Goal: Task Accomplishment & Management: Manage account settings

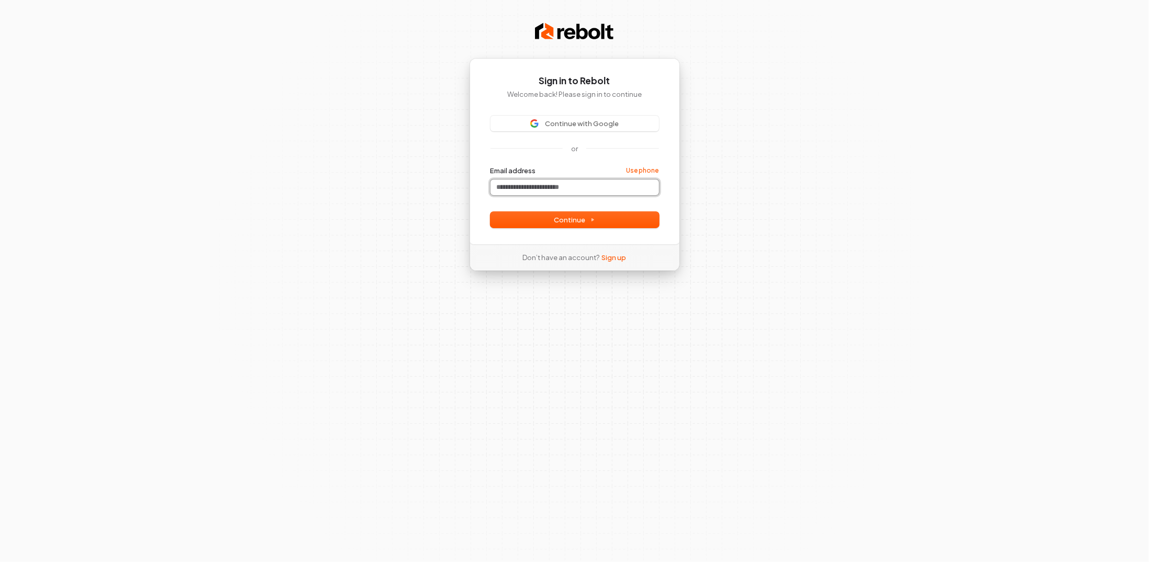
click at [563, 182] on input "Email address" at bounding box center [574, 188] width 169 height 16
click at [591, 219] on icon at bounding box center [592, 220] width 2 height 3
type input "**********"
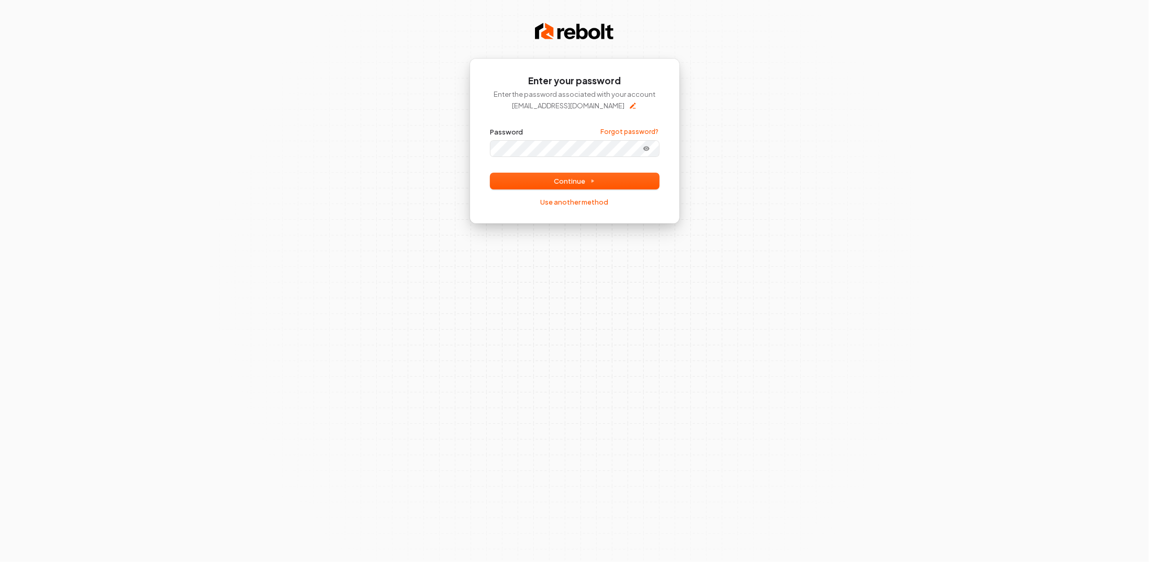
click at [549, 150] on div "Password Forgot password?" at bounding box center [574, 141] width 169 height 29
click at [578, 184] on span "Continue" at bounding box center [574, 180] width 41 height 9
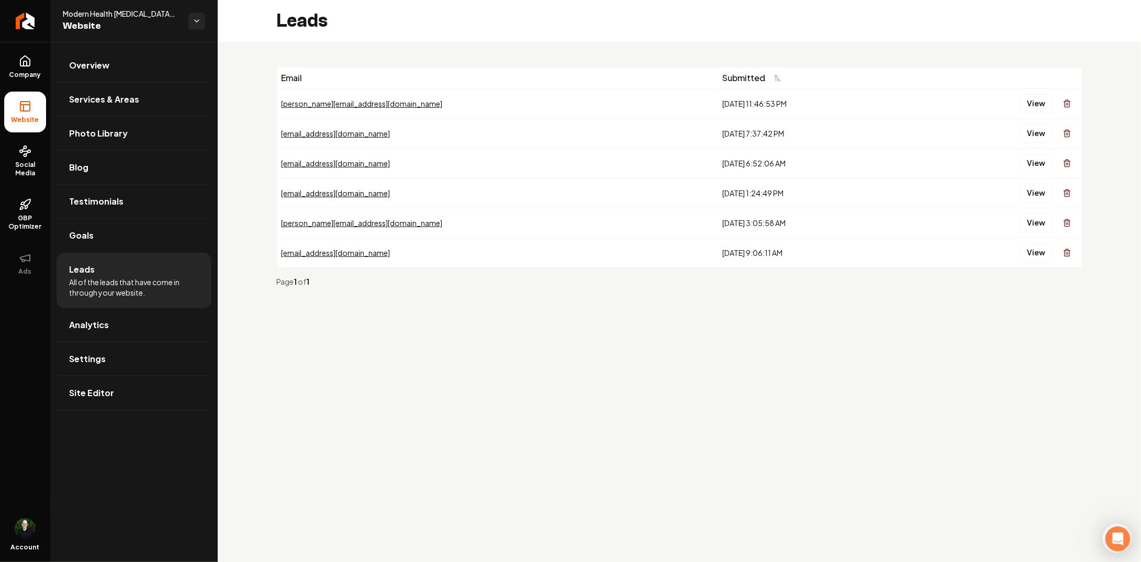
click at [722, 105] on div "[DATE] 11:46:53 PM" at bounding box center [814, 103] width 185 height 10
click at [1041, 103] on button "View" at bounding box center [1044, 103] width 32 height 19
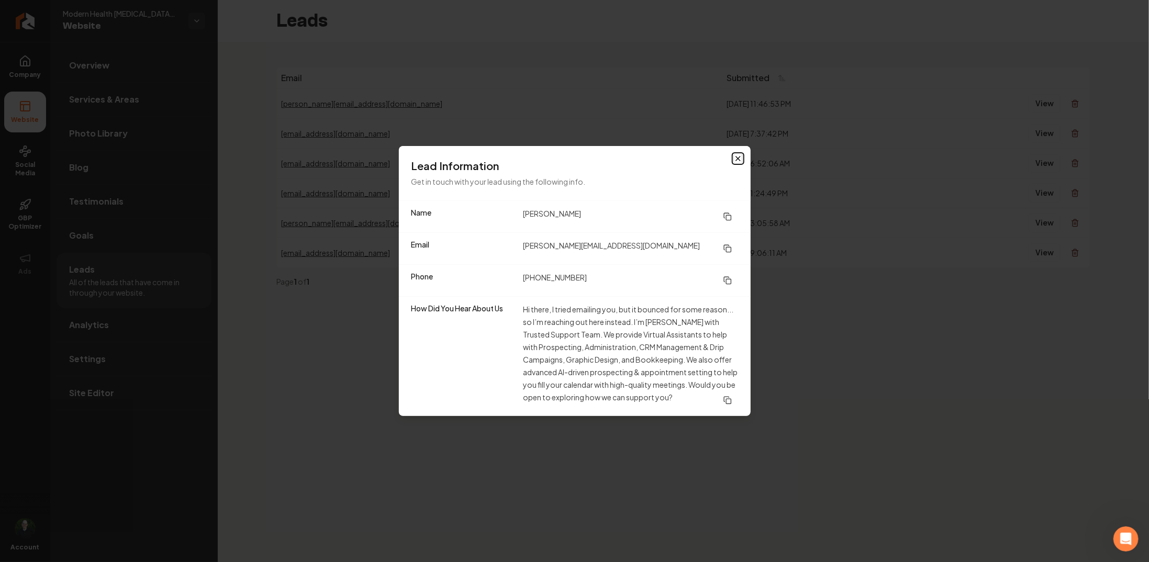
click at [736, 160] on icon "button" at bounding box center [738, 158] width 8 height 8
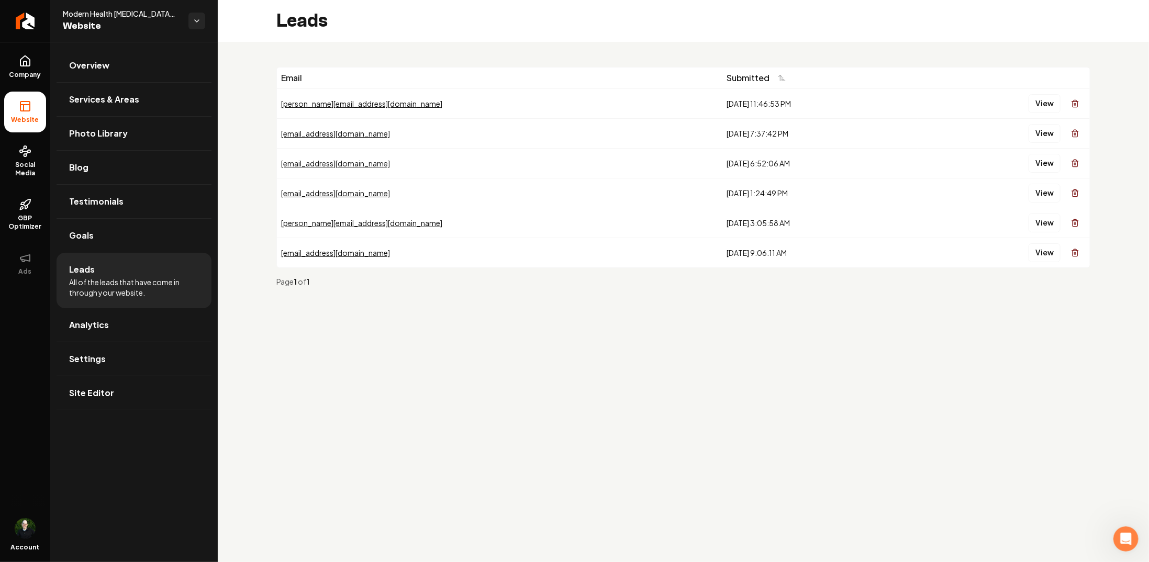
click at [1072, 105] on icon "Main content area" at bounding box center [1074, 105] width 5 height 6
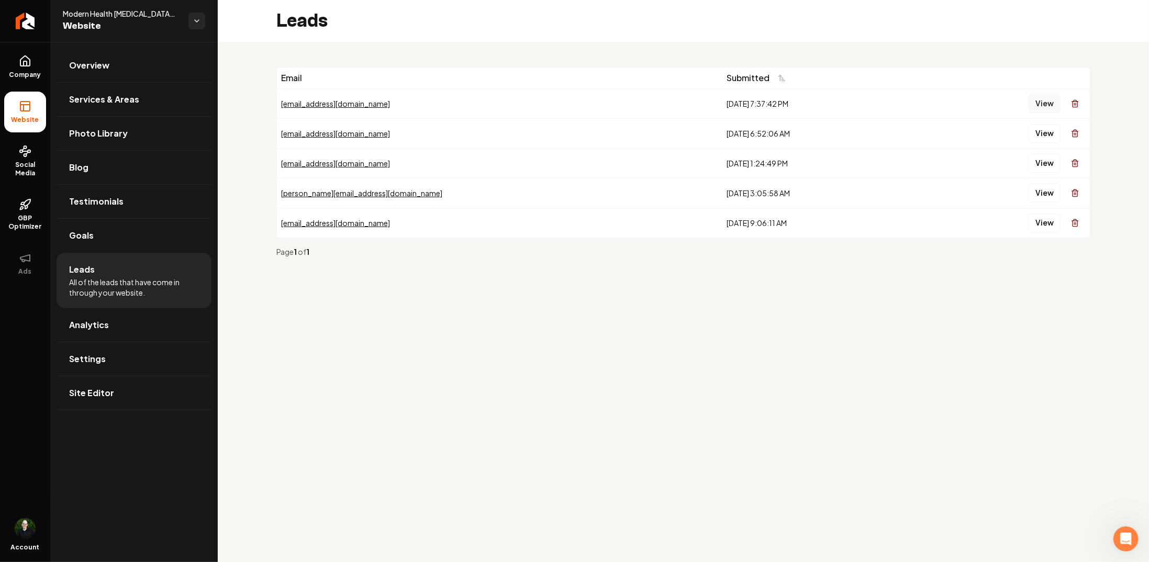
click at [1041, 104] on button "View" at bounding box center [1044, 103] width 32 height 19
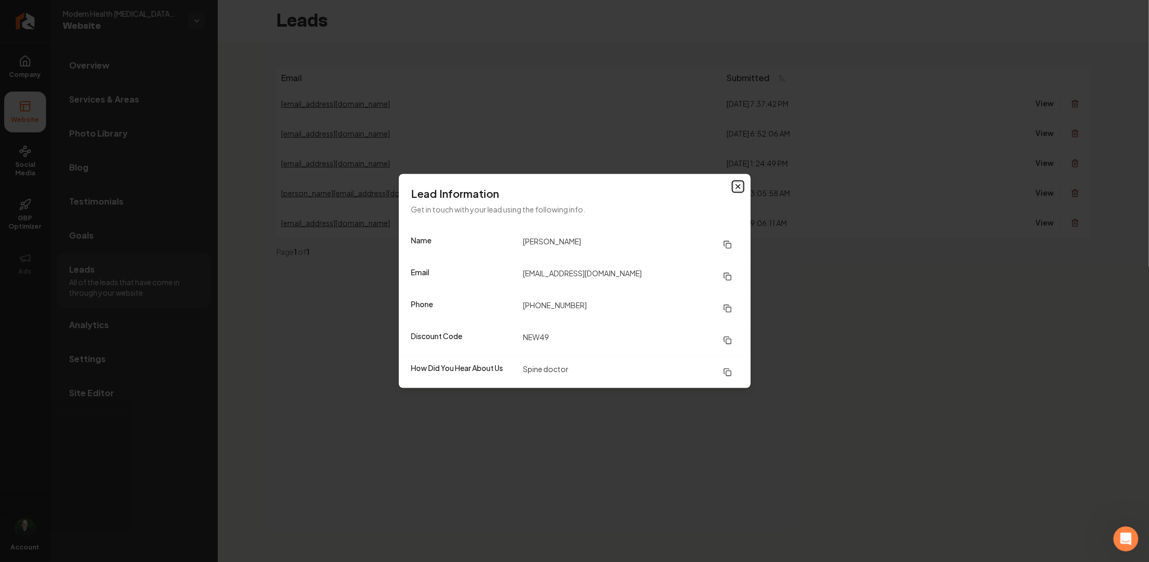
click at [737, 189] on icon "button" at bounding box center [738, 187] width 8 height 8
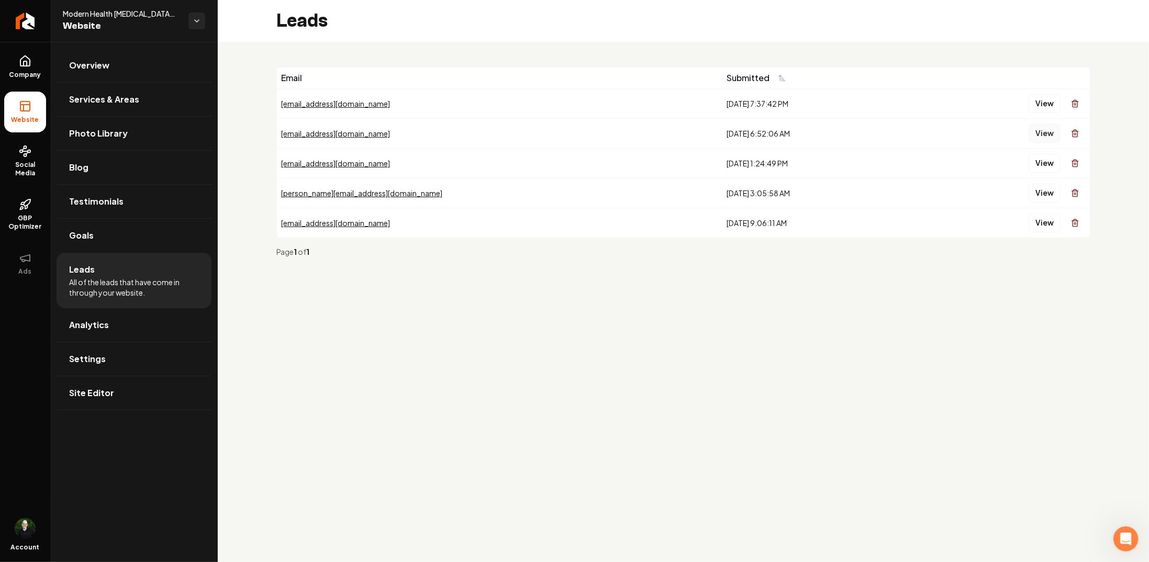
click at [1038, 132] on button "View" at bounding box center [1044, 133] width 32 height 19
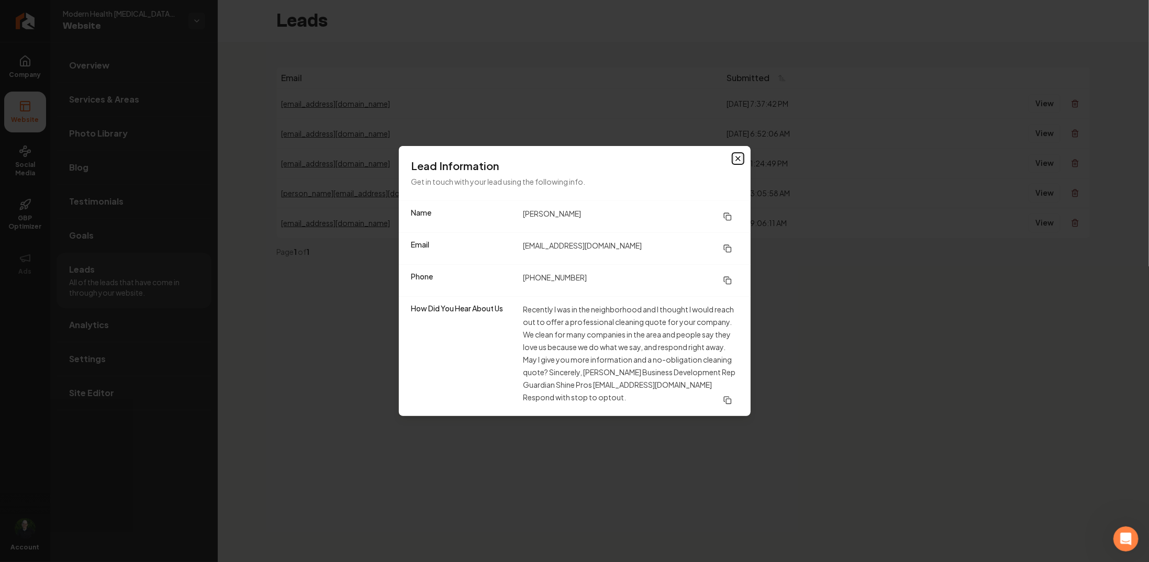
click at [740, 162] on icon "button" at bounding box center [738, 158] width 8 height 8
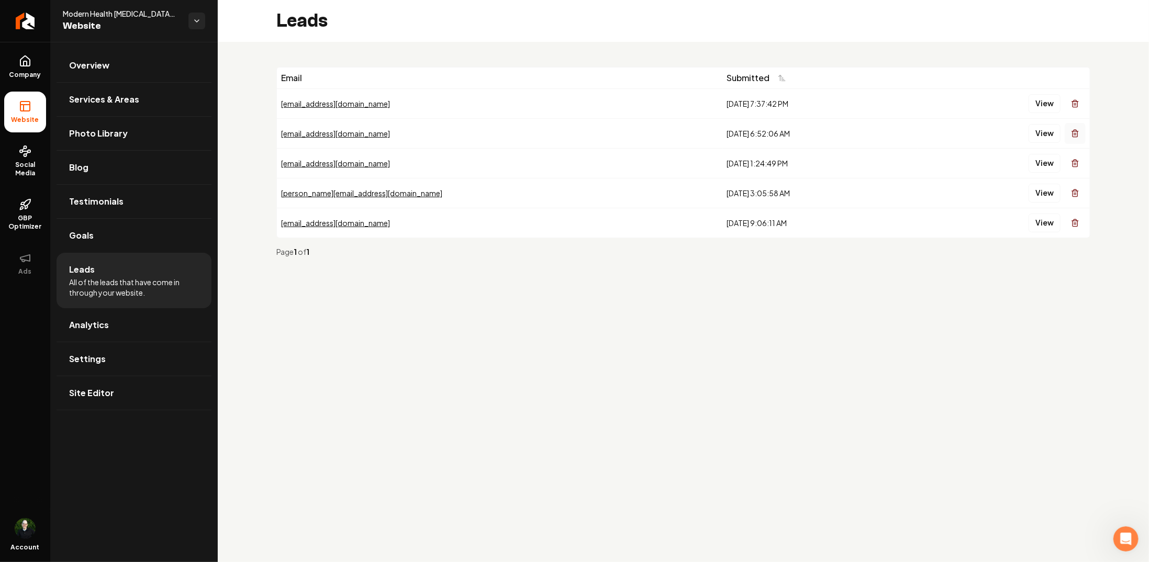
click at [1074, 135] on icon "Main content area" at bounding box center [1075, 133] width 8 height 8
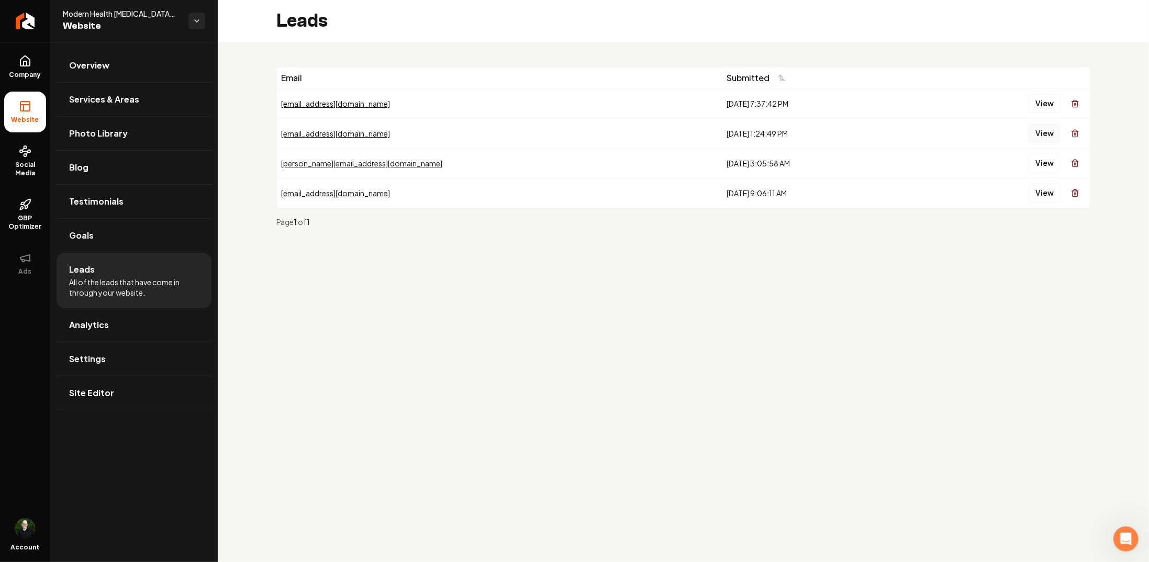
click at [1049, 133] on button "View" at bounding box center [1044, 133] width 32 height 19
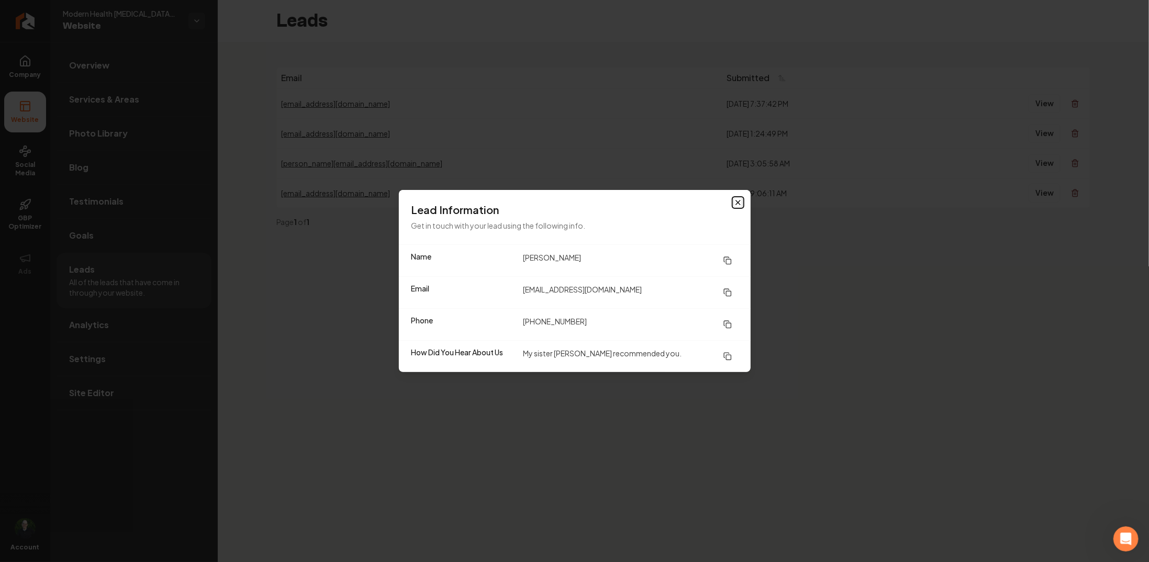
click at [734, 200] on icon "button" at bounding box center [738, 202] width 8 height 8
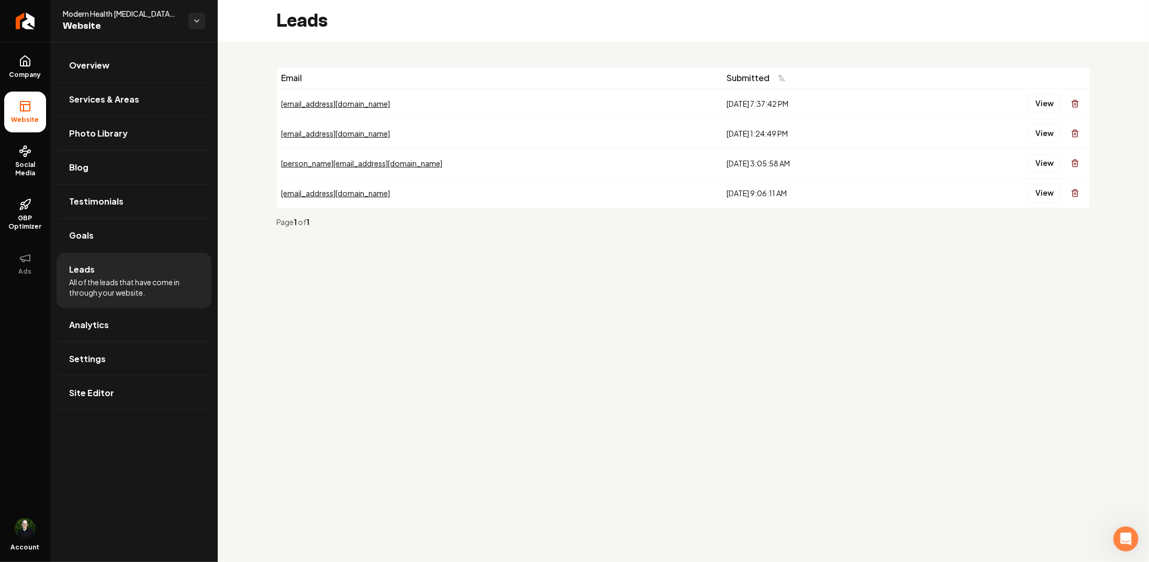
click at [93, 21] on span "Website" at bounding box center [121, 26] width 117 height 15
click at [201, 26] on html "Company Website Social Media GBP Optimizer Ads Account Modern Health [MEDICAL_D…" at bounding box center [574, 281] width 1149 height 562
click at [194, 22] on html "Company Website Social Media GBP Optimizer Ads Account Modern Health [MEDICAL_D…" at bounding box center [574, 281] width 1149 height 562
click at [196, 24] on html "Company Website Social Media GBP Optimizer Ads Account Modern Health [MEDICAL_D…" at bounding box center [574, 281] width 1149 height 562
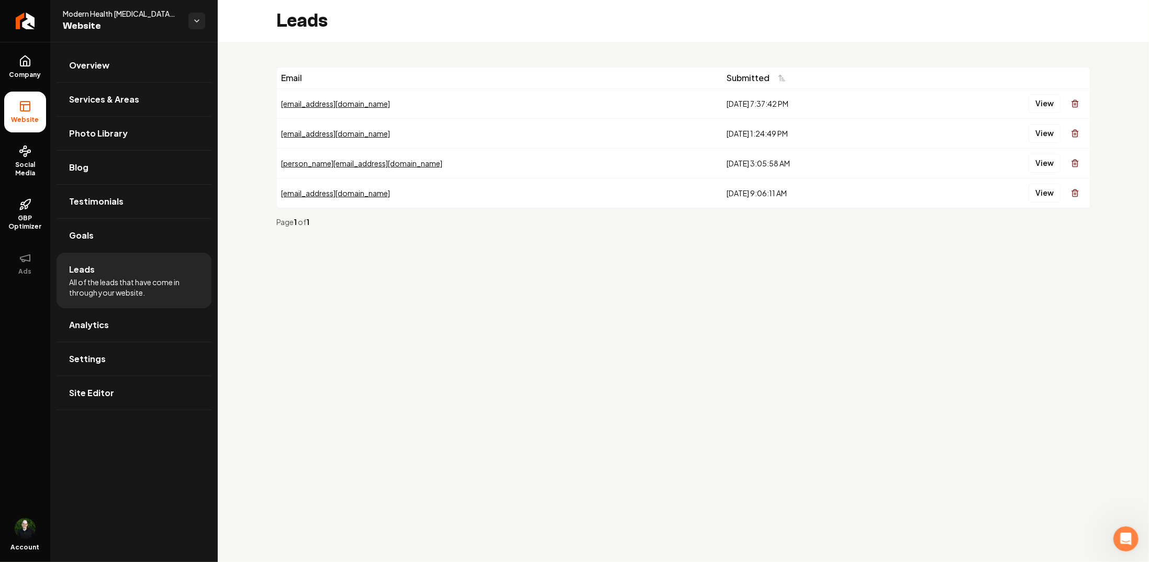
click at [102, 7] on div "Modern Health [MEDICAL_DATA]- [PERSON_NAME] D.C. Website" at bounding box center [133, 21] width 167 height 42
click at [9, 23] on link "Return to dashboard" at bounding box center [25, 21] width 50 height 42
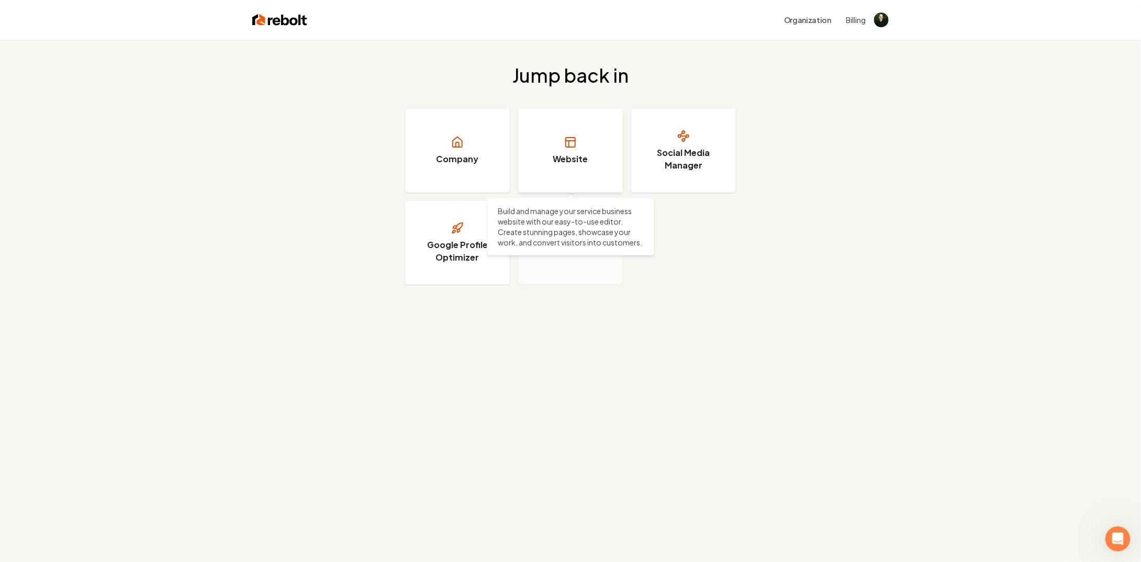
click at [578, 161] on h3 "Website" at bounding box center [570, 159] width 35 height 13
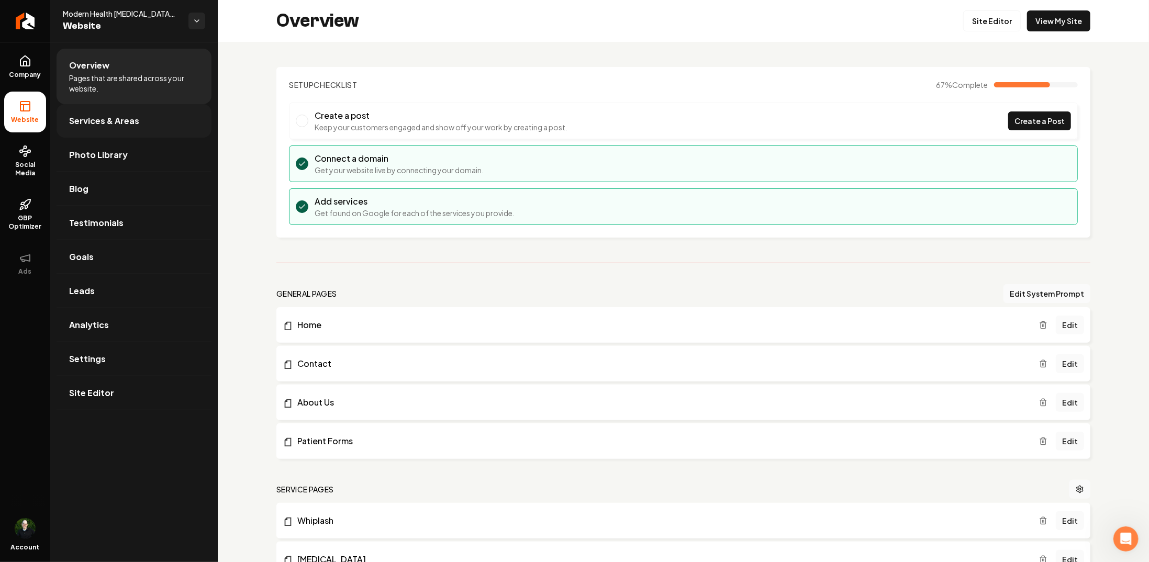
click at [126, 122] on span "Services & Areas" at bounding box center [104, 121] width 70 height 13
